Goal: Task Accomplishment & Management: Manage account settings

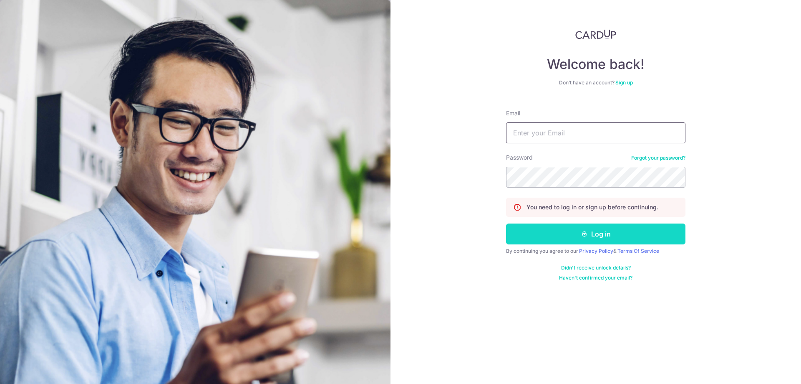
type input "randychow@averynarche.com"
click at [588, 235] on button "Log in" at bounding box center [595, 233] width 179 height 21
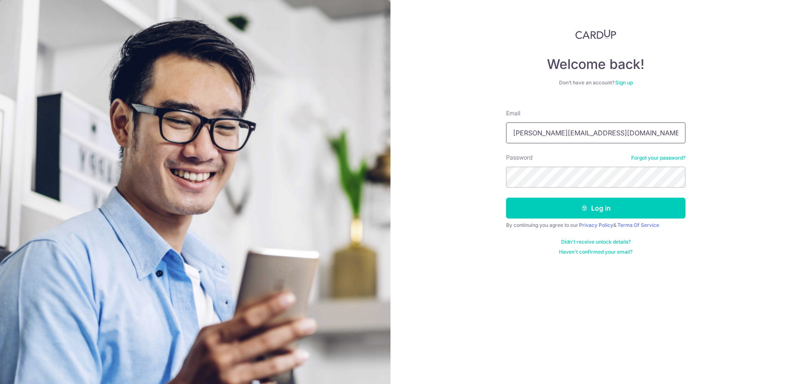
drag, startPoint x: 590, startPoint y: 113, endPoint x: 604, endPoint y: 128, distance: 20.7
click at [602, 127] on div "Email randychow@averynarche.com" at bounding box center [595, 126] width 179 height 34
drag, startPoint x: 615, startPoint y: 131, endPoint x: 619, endPoint y: 130, distance: 4.5
click at [619, 130] on input "[PERSON_NAME][EMAIL_ADDRESS][DOMAIN_NAME]" at bounding box center [595, 132] width 179 height 21
type input "randychow30@gmail.com"
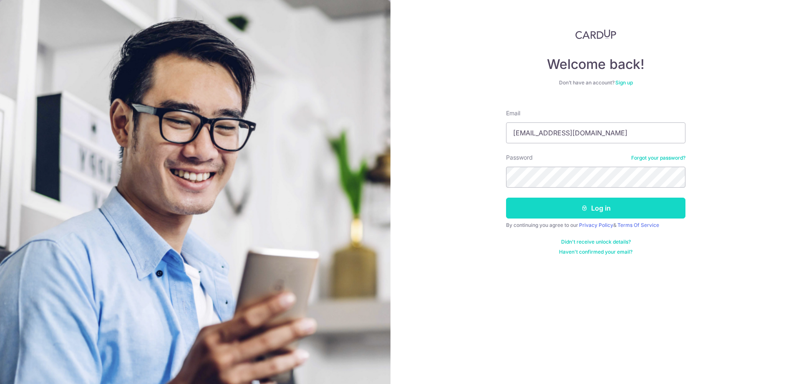
click at [577, 210] on button "Log in" at bounding box center [595, 207] width 179 height 21
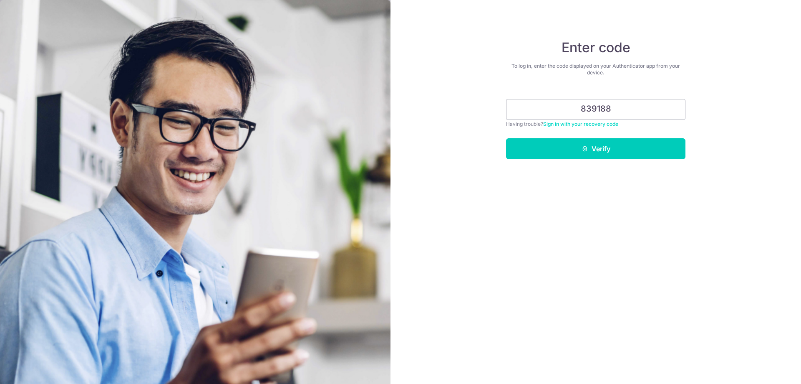
type input "839188"
click at [506, 138] on button "Verify" at bounding box center [595, 148] width 179 height 21
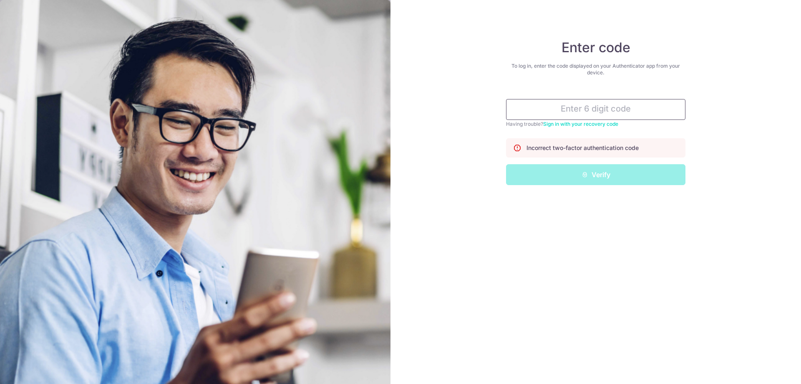
click at [581, 107] on input "text" at bounding box center [595, 109] width 179 height 21
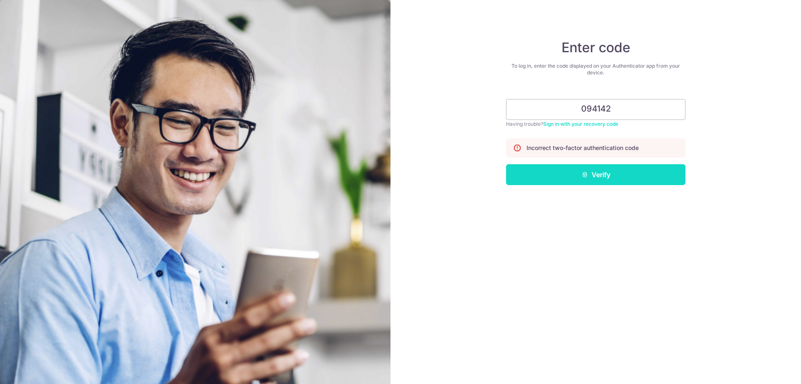
type input "094142"
click at [620, 173] on button "Verify" at bounding box center [595, 174] width 179 height 21
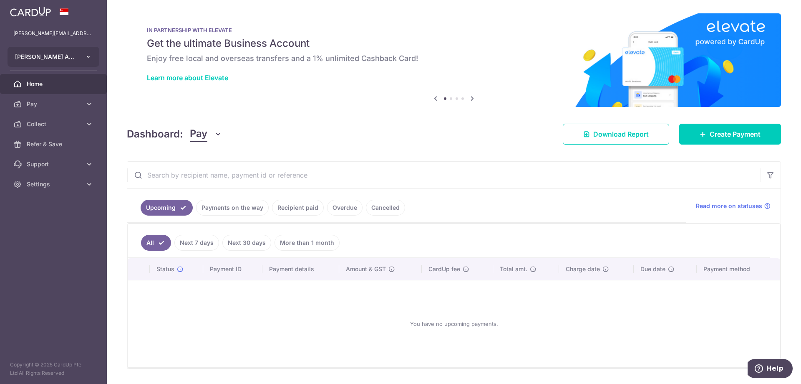
click at [91, 56] on icon "button" at bounding box center [88, 56] width 7 height 7
click at [71, 179] on link "Settings" at bounding box center [53, 184] width 107 height 20
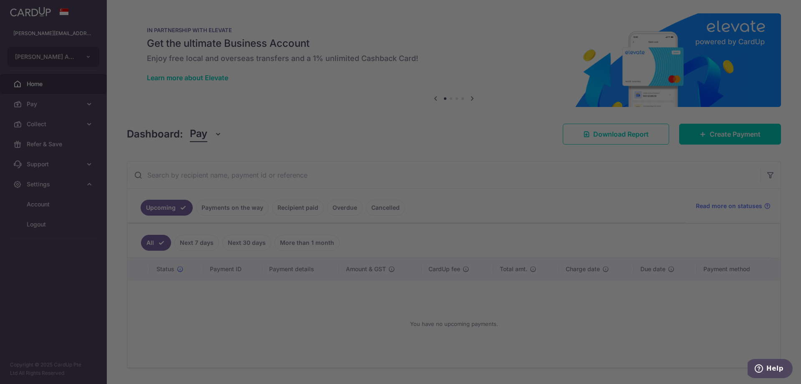
click at [47, 225] on div at bounding box center [404, 193] width 809 height 387
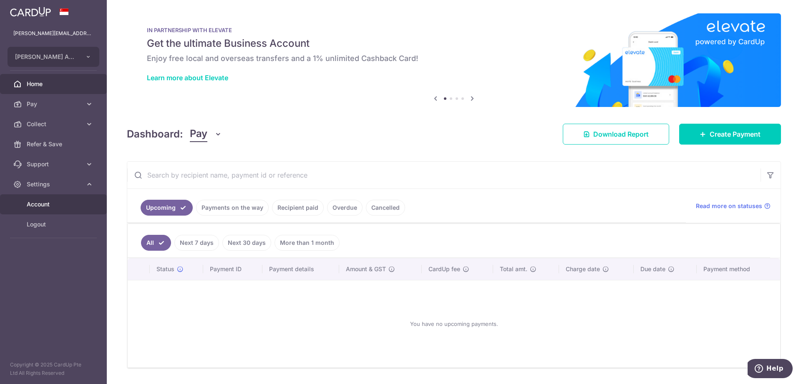
click at [52, 206] on span "Account" at bounding box center [54, 204] width 55 height 8
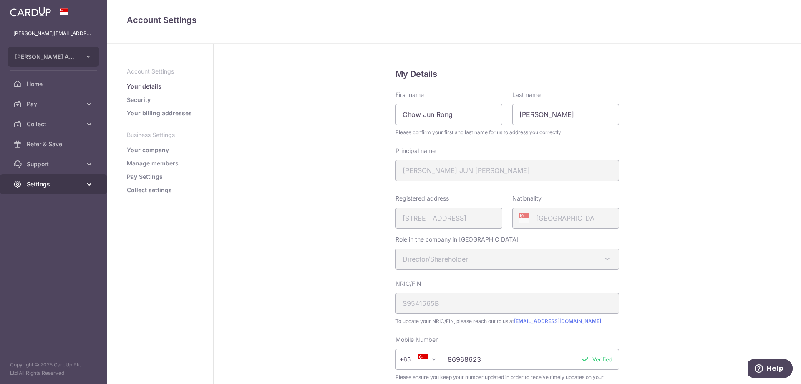
click at [86, 185] on icon at bounding box center [89, 184] width 8 height 8
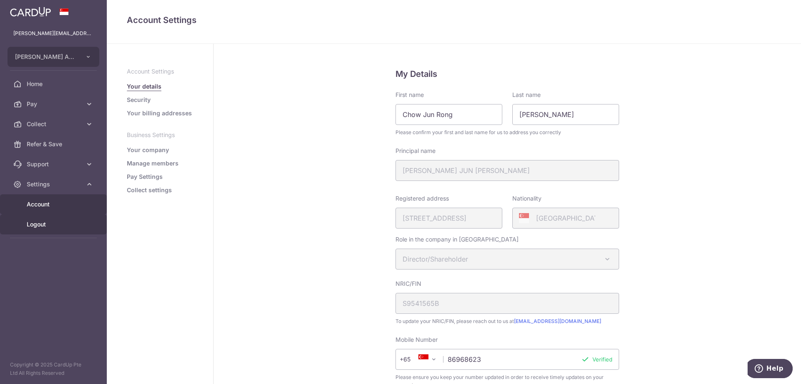
click at [60, 224] on span "Logout" at bounding box center [54, 224] width 55 height 8
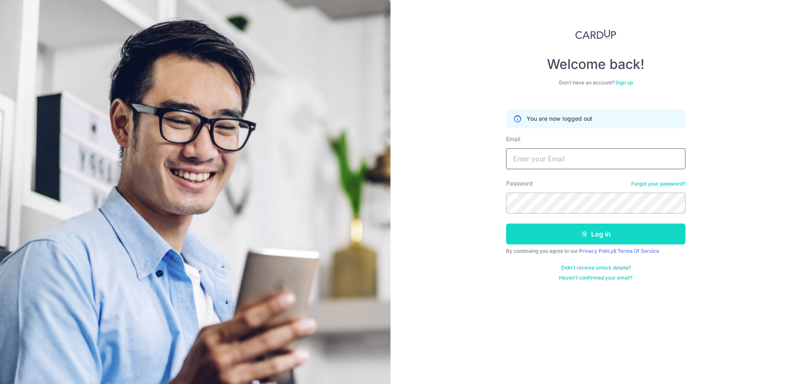
type input "randychow30@gmail.com"
click at [573, 234] on button "Log in" at bounding box center [595, 233] width 179 height 21
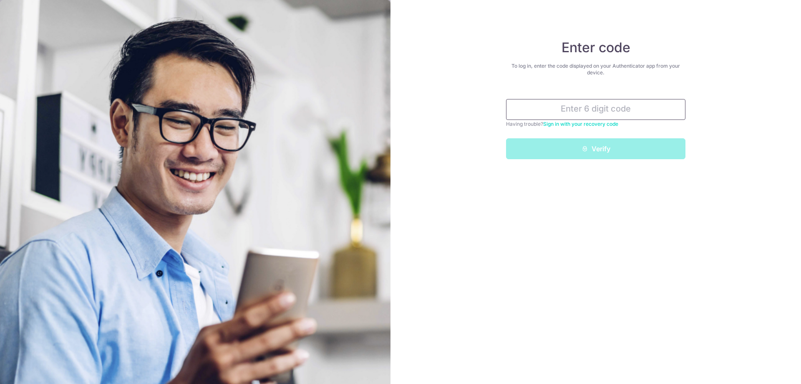
click at [577, 106] on input "text" at bounding box center [595, 109] width 179 height 21
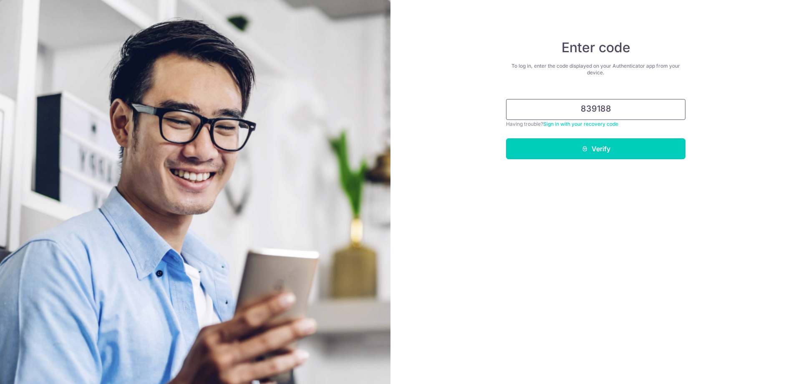
type input "839188"
click at [506, 138] on button "Verify" at bounding box center [595, 148] width 179 height 21
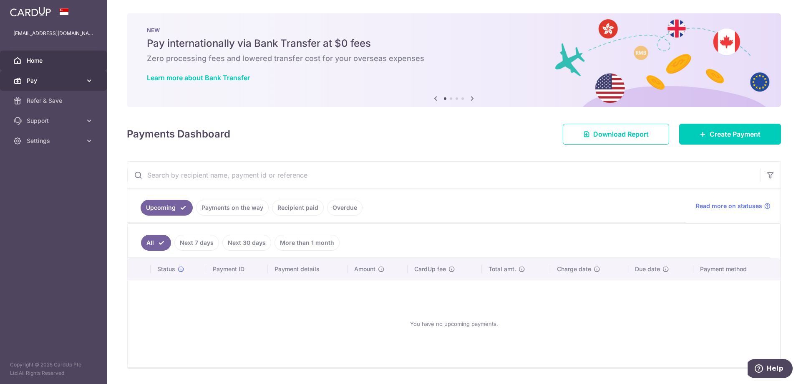
click at [72, 83] on span "Pay" at bounding box center [54, 80] width 55 height 8
